Goal: Transaction & Acquisition: Purchase product/service

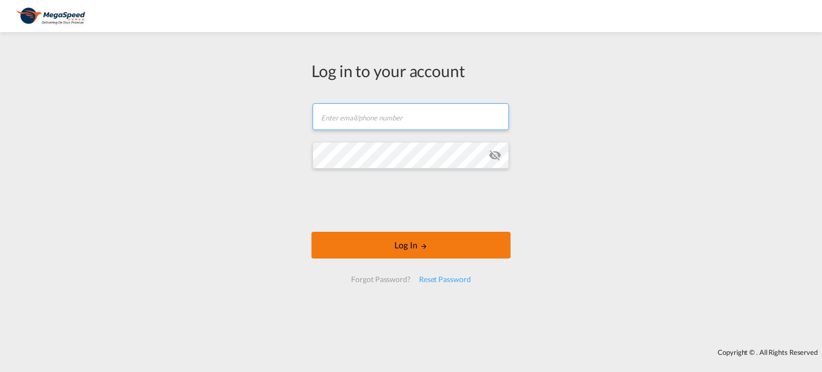
type input "[EMAIL_ADDRESS][PERSON_NAME][DOMAIN_NAME]"
click at [410, 240] on button "Log In" at bounding box center [410, 245] width 199 height 27
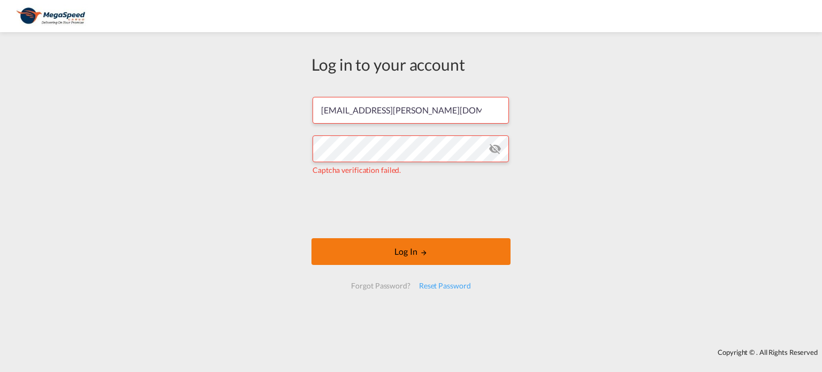
click at [410, 250] on button "Log In" at bounding box center [410, 251] width 199 height 27
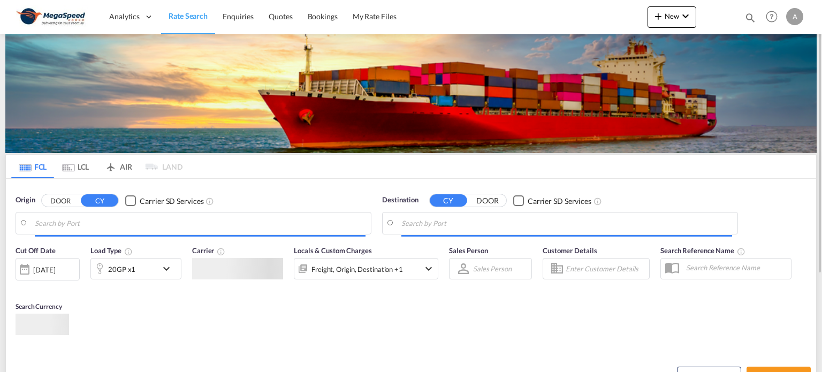
type input "[GEOGRAPHIC_DATA], [GEOGRAPHIC_DATA]"
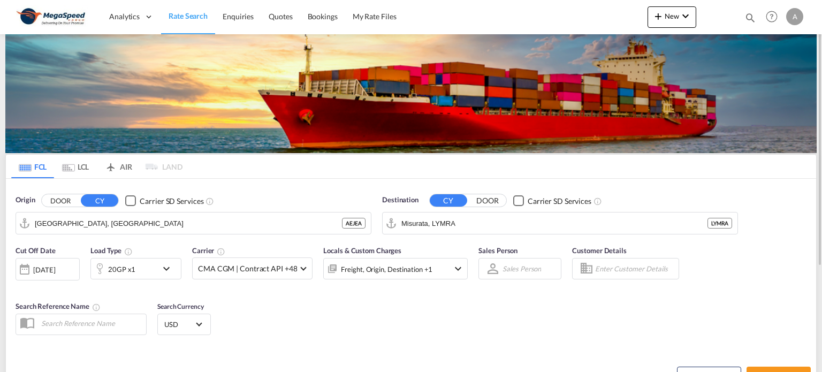
click at [500, 210] on div "Destination CY DOOR Carrier SD Services [GEOGRAPHIC_DATA], LYMRA LYMRA" at bounding box center [560, 215] width 356 height 40
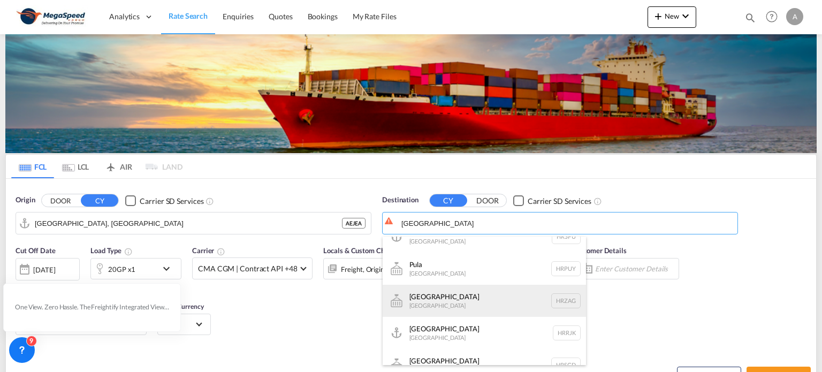
scroll to position [160, 0]
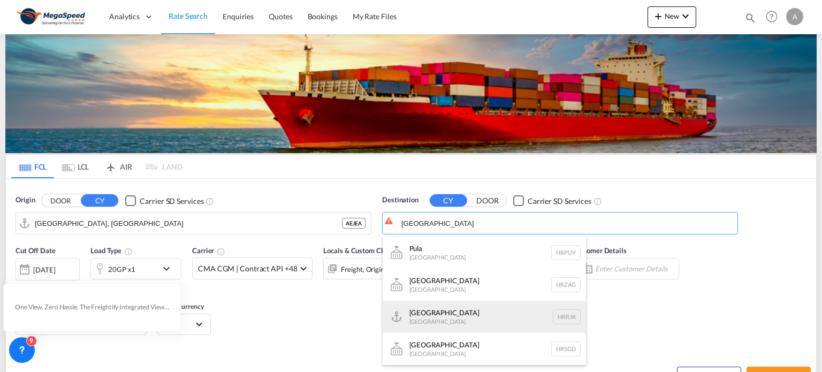
click at [441, 316] on div "[GEOGRAPHIC_DATA] [GEOGRAPHIC_DATA] [GEOGRAPHIC_DATA]" at bounding box center [484, 317] width 203 height 32
type input "[GEOGRAPHIC_DATA], [GEOGRAPHIC_DATA]"
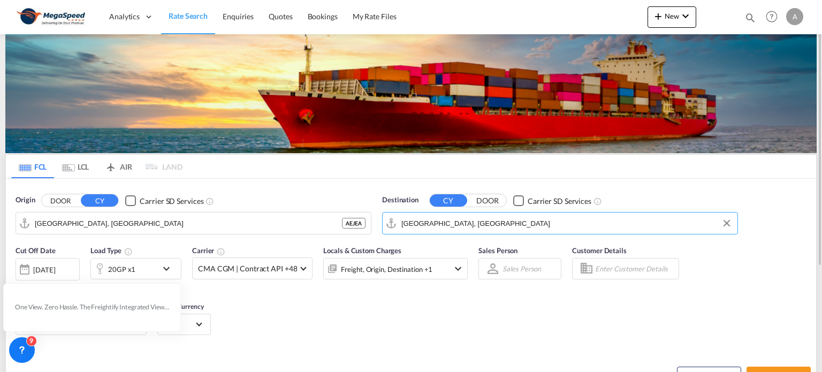
click at [164, 267] on md-icon "icon-chevron-down" at bounding box center [169, 268] width 18 height 13
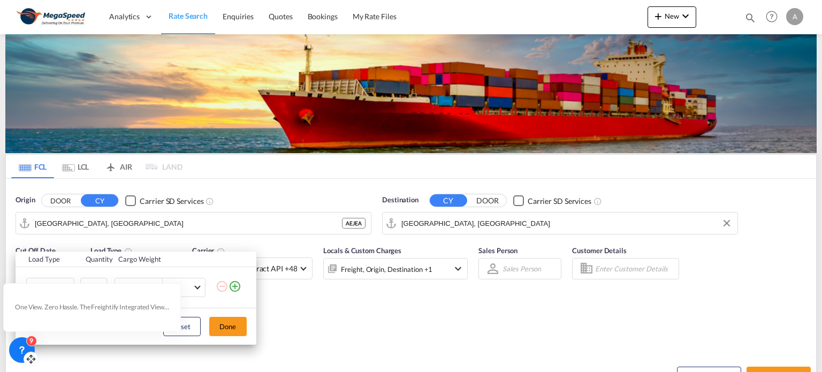
click at [31, 358] on icon at bounding box center [31, 356] width 0 height 3
drag, startPoint x: 28, startPoint y: 352, endPoint x: 23, endPoint y: 369, distance: 17.3
click at [23, 369] on body "Analytics Dashboard Rate Search Enquiries Quotes Bookings" at bounding box center [411, 186] width 822 height 372
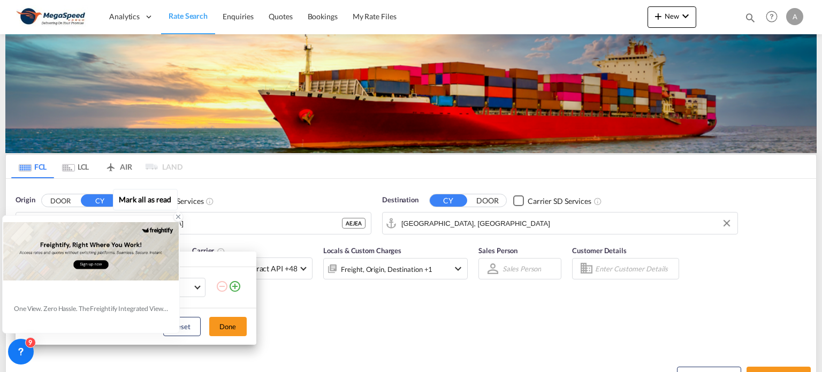
click at [177, 218] on icon at bounding box center [179, 217] width 4 height 4
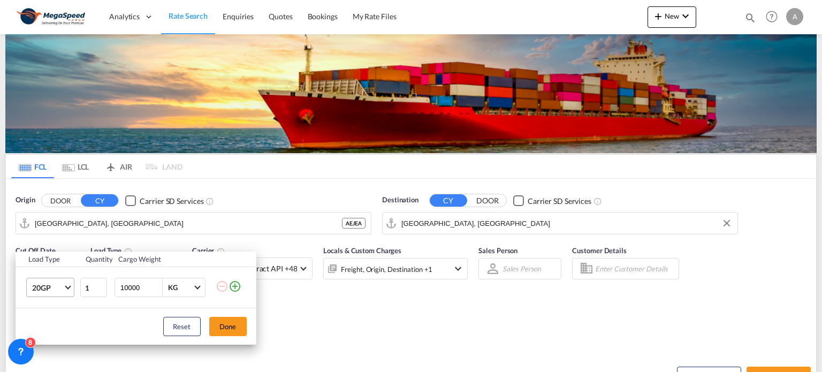
click at [66, 283] on md-select-value "20GP" at bounding box center [52, 287] width 43 height 18
click at [45, 293] on div "40HC" at bounding box center [42, 294] width 20 height 11
click at [227, 324] on button "Done" at bounding box center [227, 326] width 37 height 19
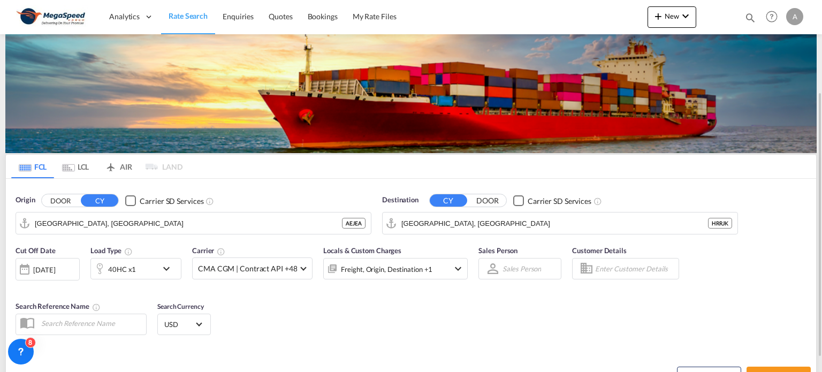
scroll to position [107, 0]
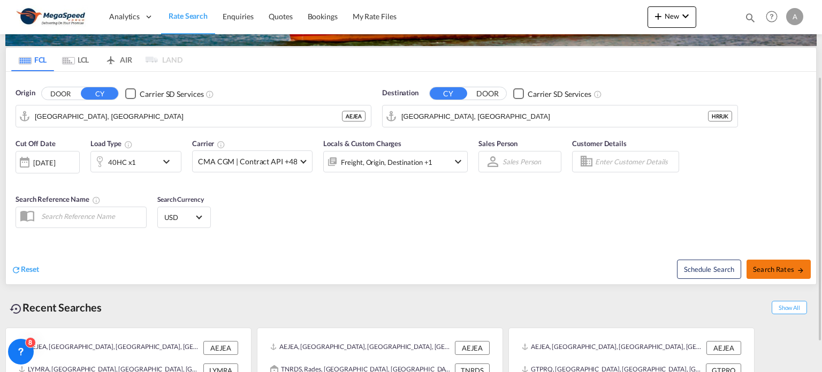
click at [768, 271] on span "Search Rates" at bounding box center [778, 269] width 51 height 9
type input "AEJEA to HRRJK / [DATE]"
